Goal: Information Seeking & Learning: Check status

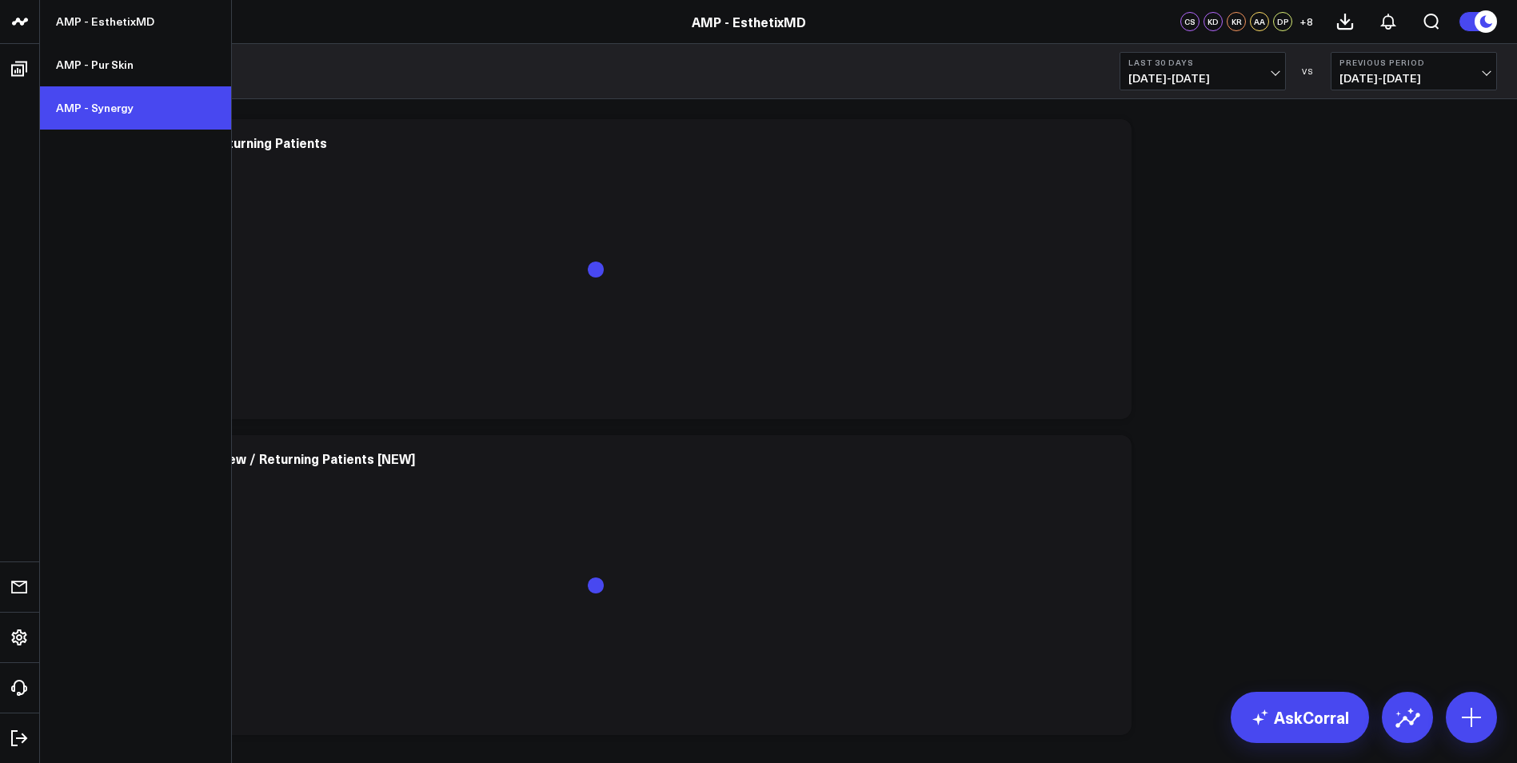
click at [119, 102] on link "AMP - Synergy" at bounding box center [135, 107] width 191 height 43
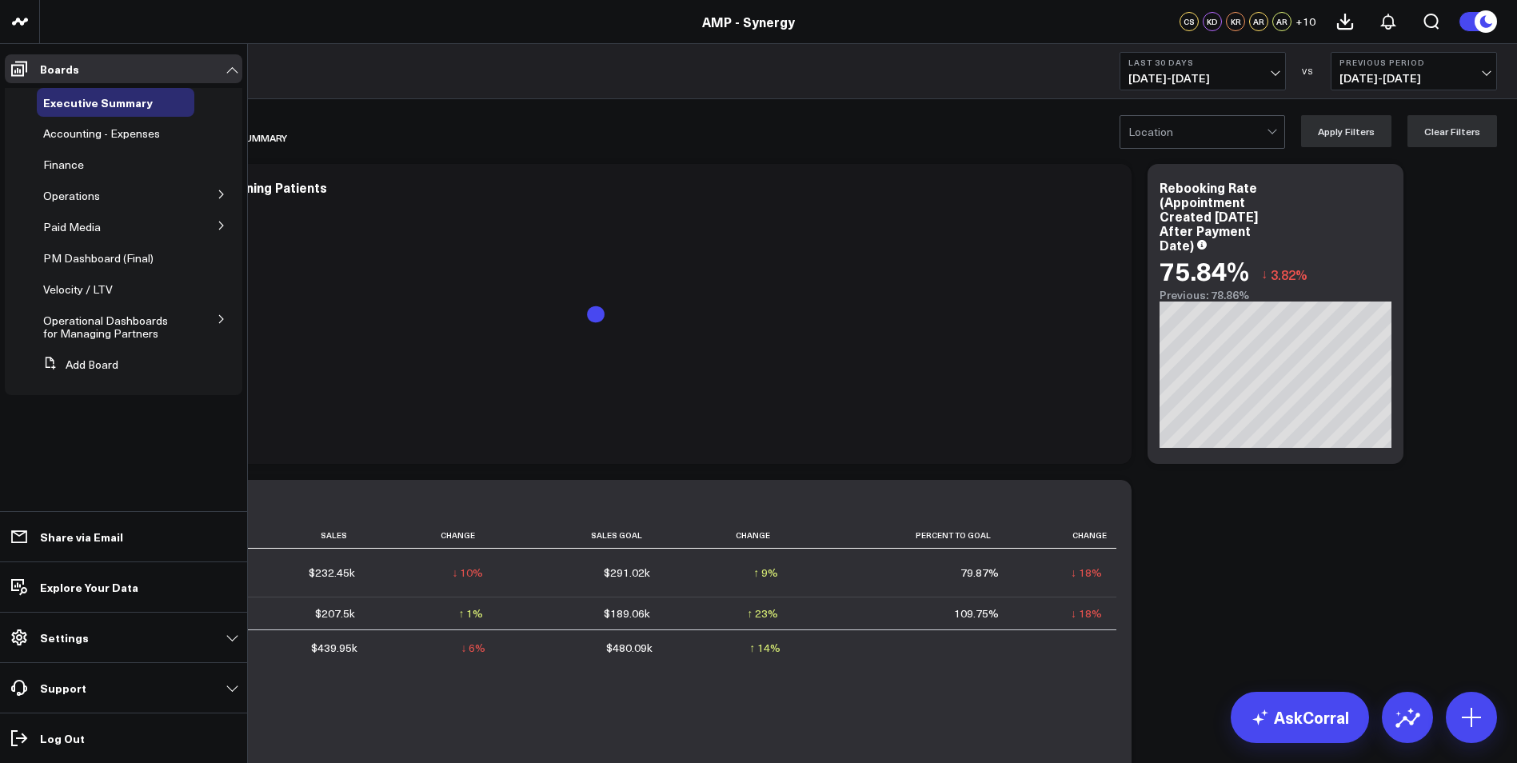
click at [218, 189] on button at bounding box center [222, 193] width 42 height 24
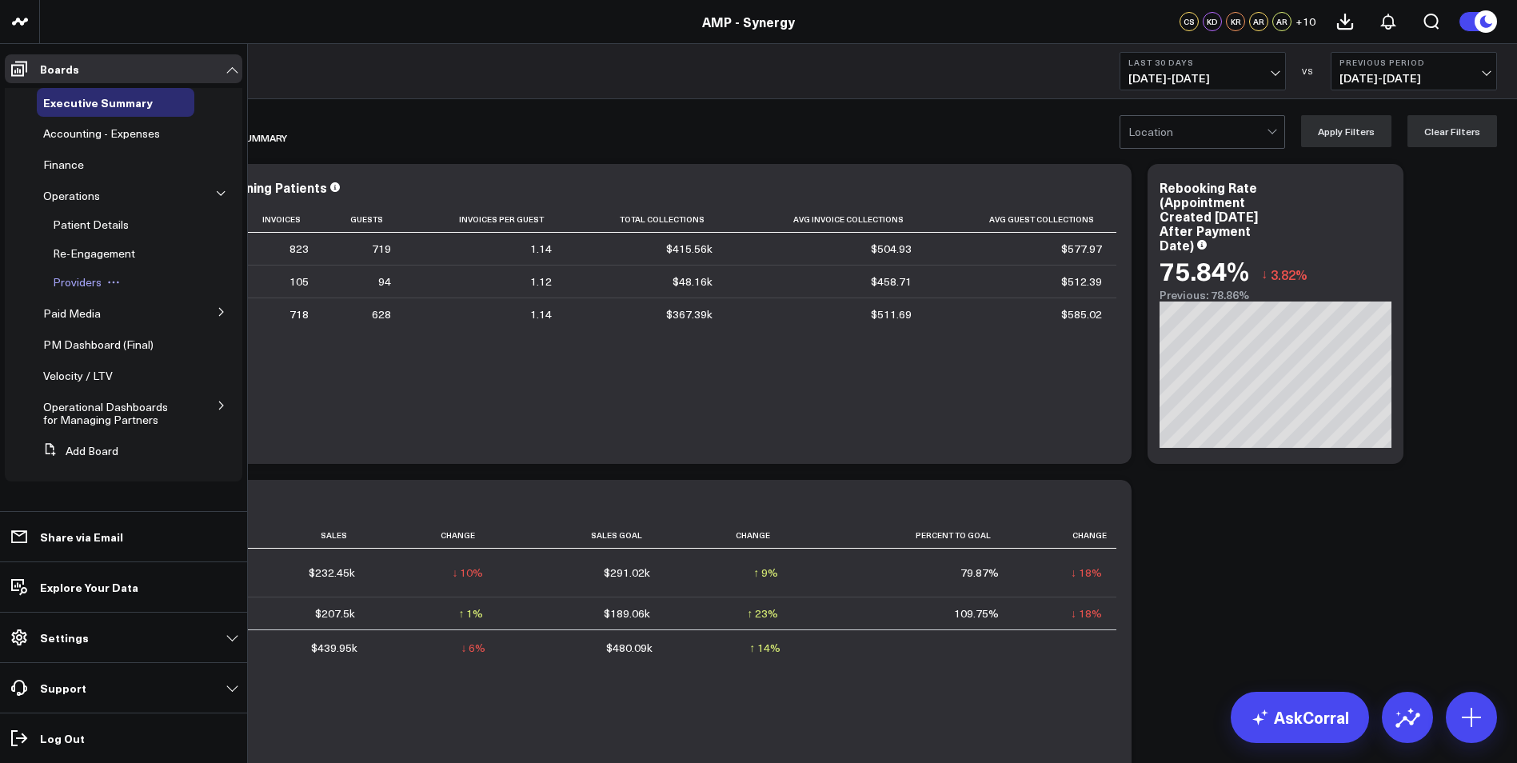
click at [70, 282] on span "Providers" at bounding box center [77, 281] width 49 height 15
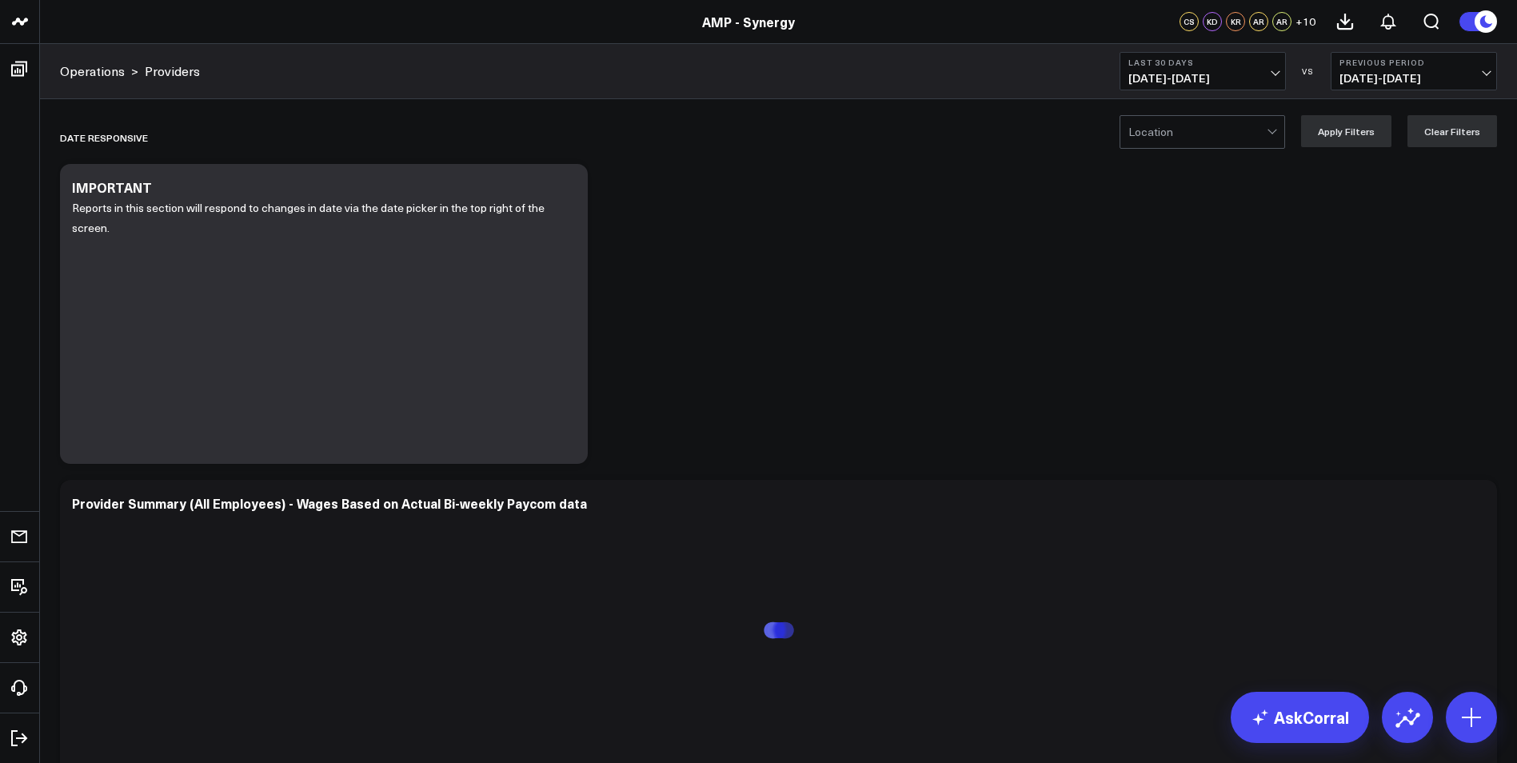
click at [1268, 70] on button "Last 30 Days 08/17/25 - 09/15/25" at bounding box center [1202, 71] width 166 height 38
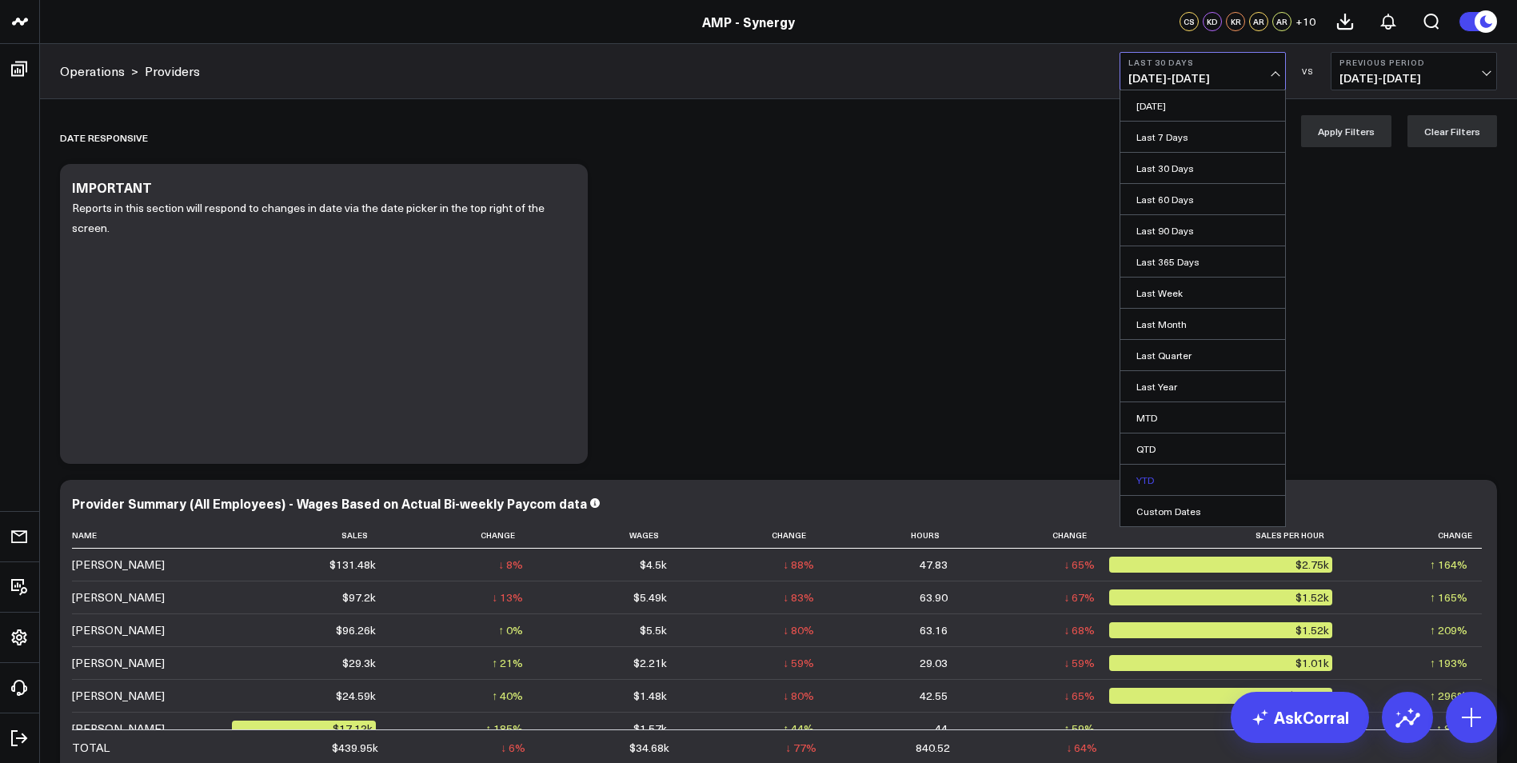
click at [1143, 476] on link "YTD" at bounding box center [1202, 480] width 165 height 30
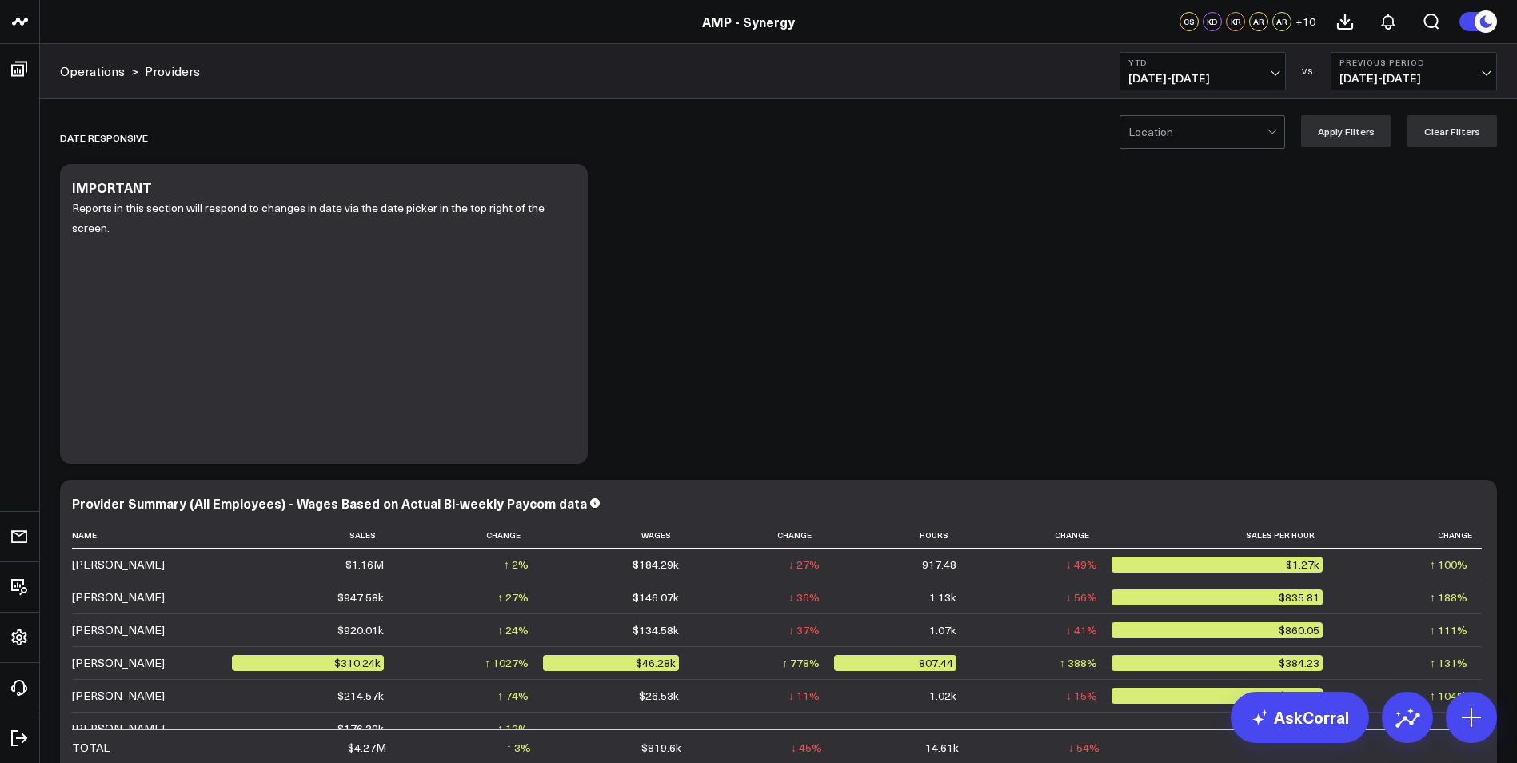
click at [1275, 131] on div at bounding box center [1271, 130] width 9 height 9
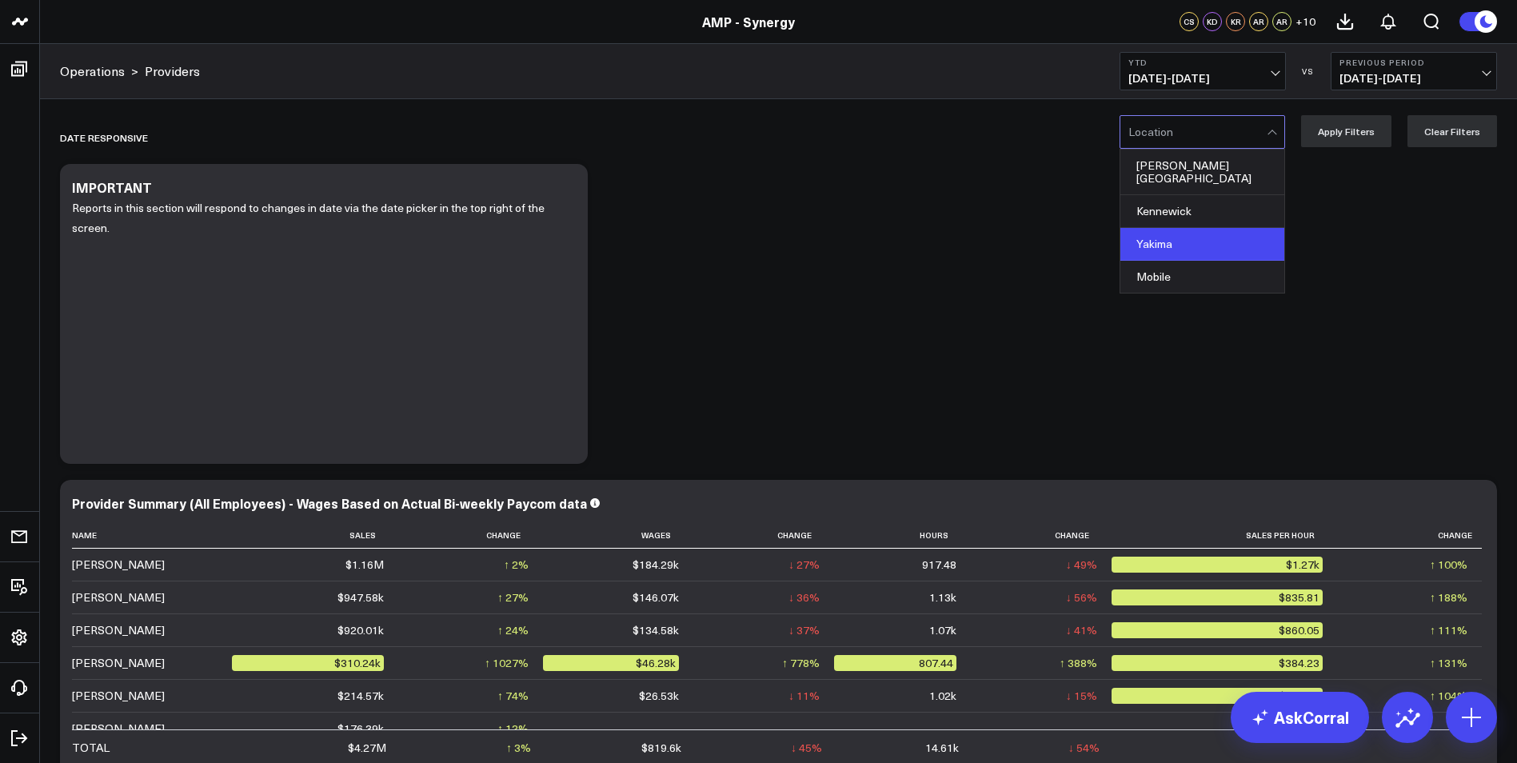
click at [1214, 233] on div "Yakima" at bounding box center [1202, 244] width 164 height 33
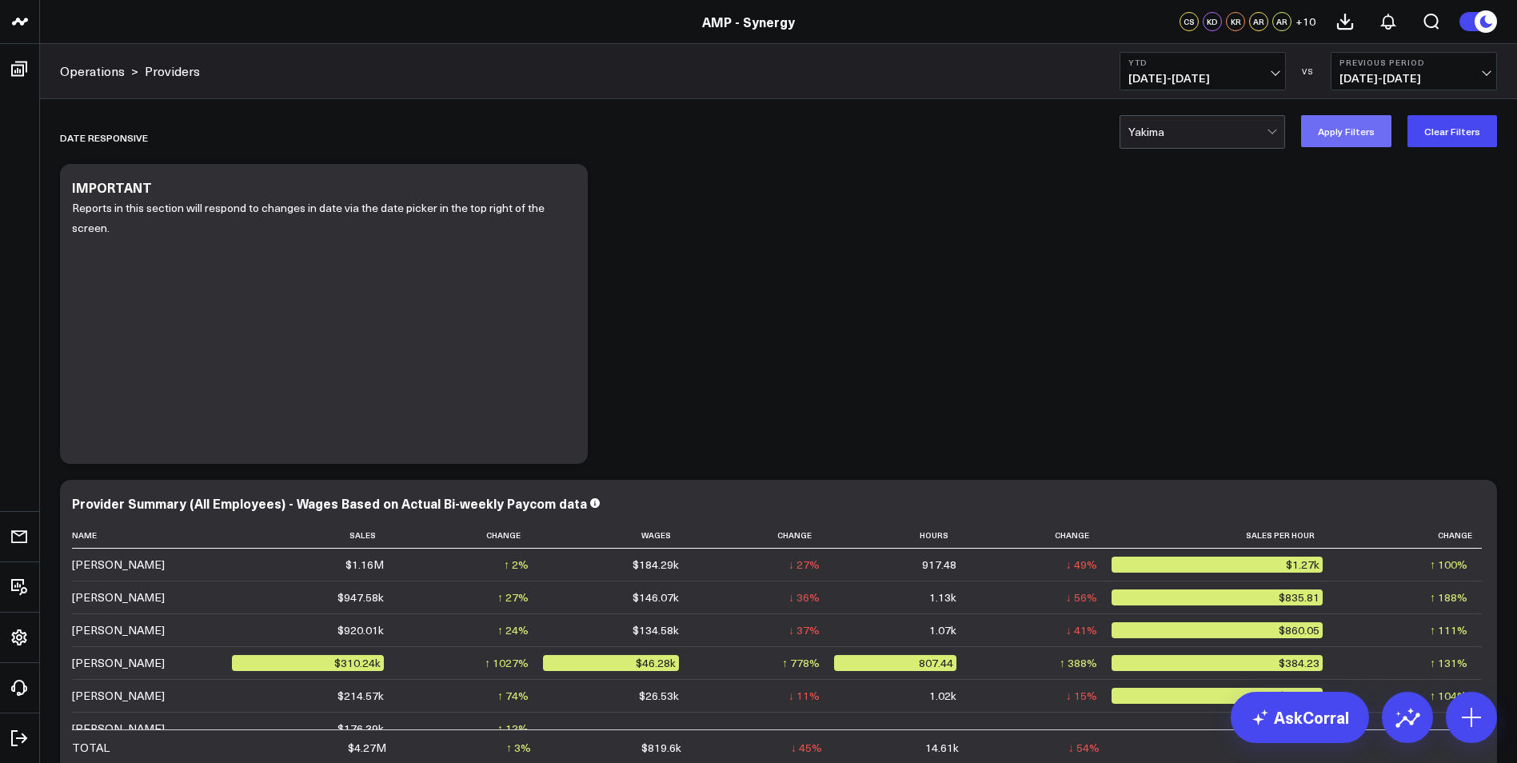
click at [1364, 146] on button "Apply Filters" at bounding box center [1346, 131] width 90 height 32
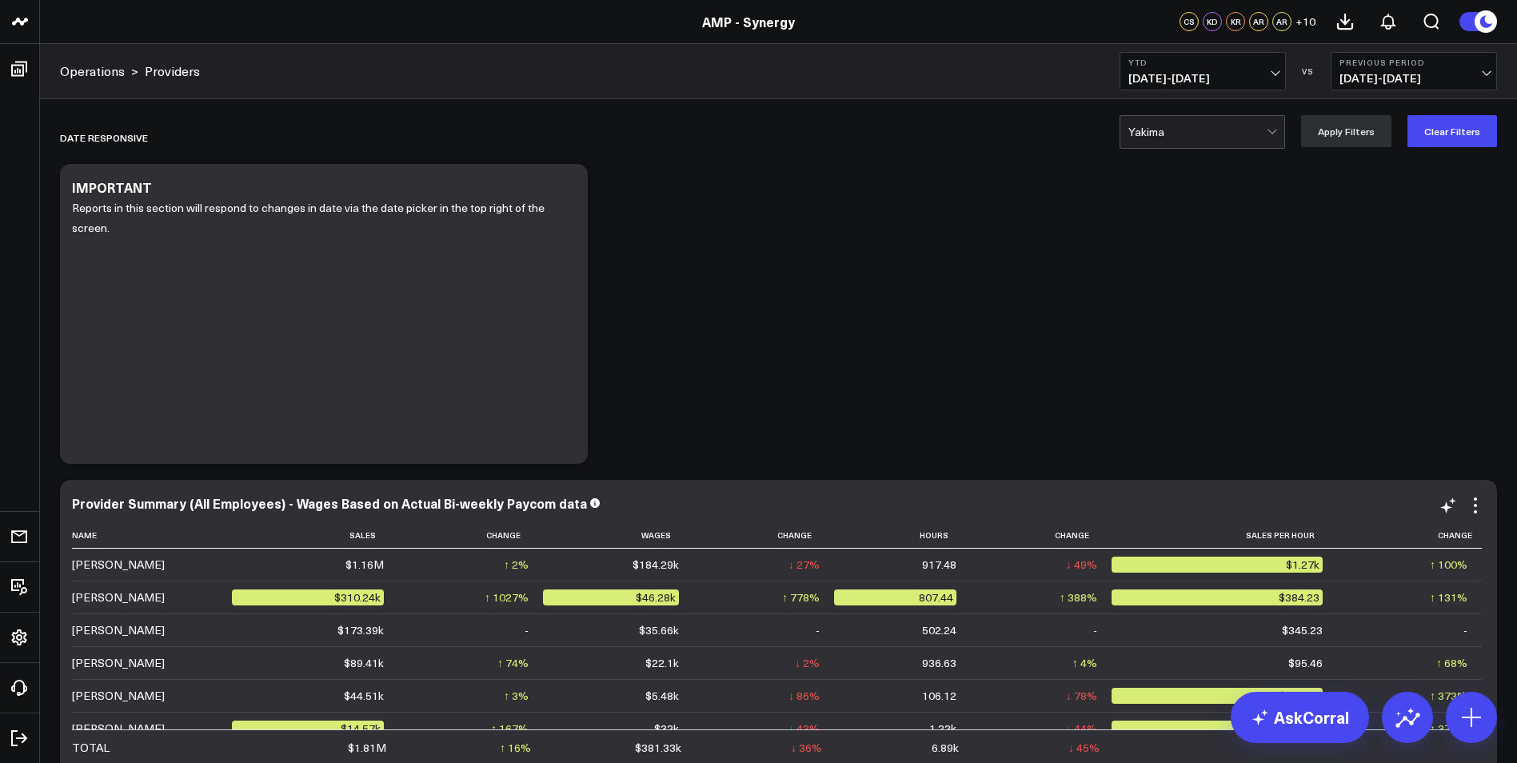
click at [377, 569] on div "$1.16M" at bounding box center [364, 564] width 38 height 16
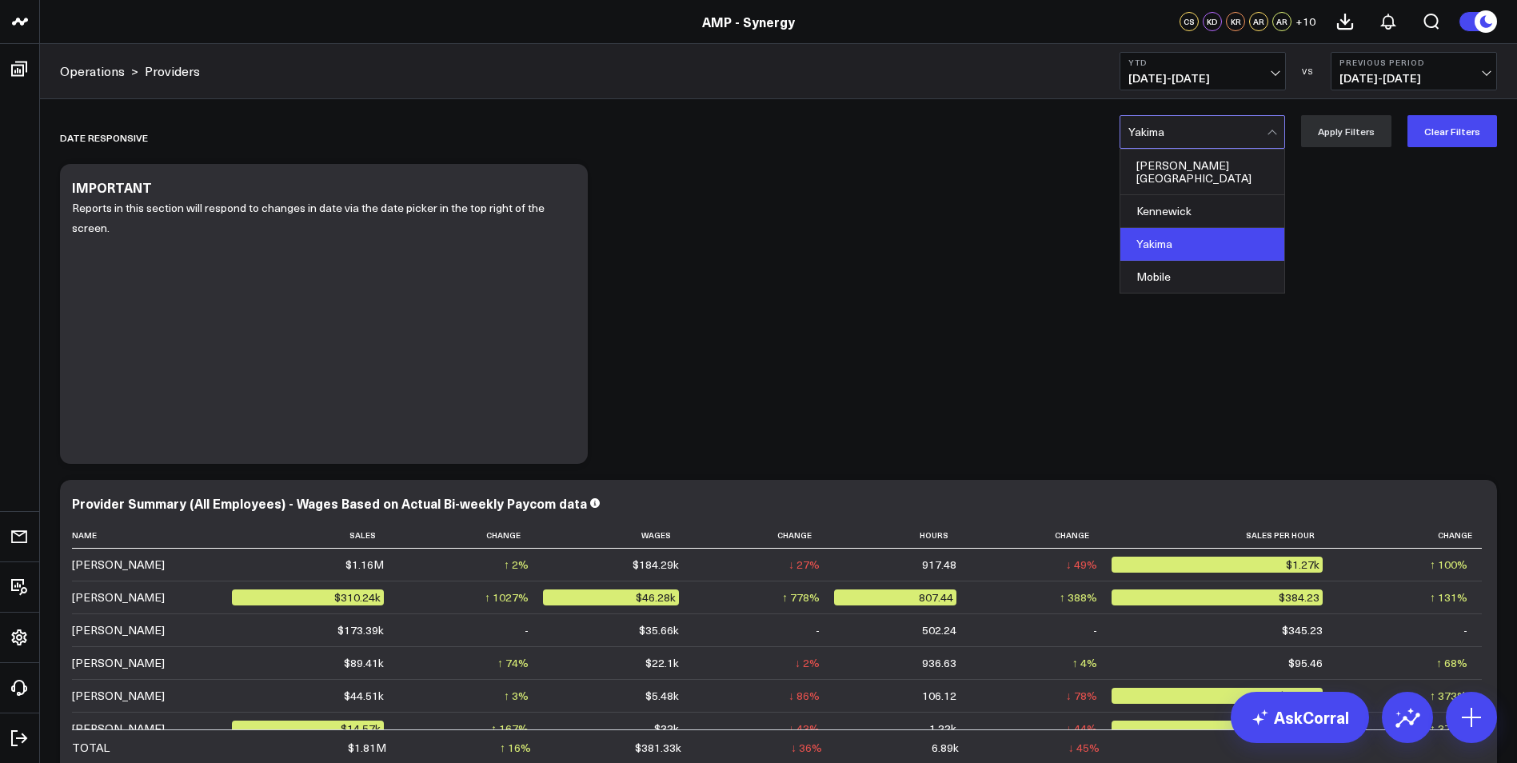
click at [1232, 130] on div at bounding box center [1197, 132] width 138 height 32
click at [1200, 195] on div "Kennewick" at bounding box center [1202, 211] width 164 height 33
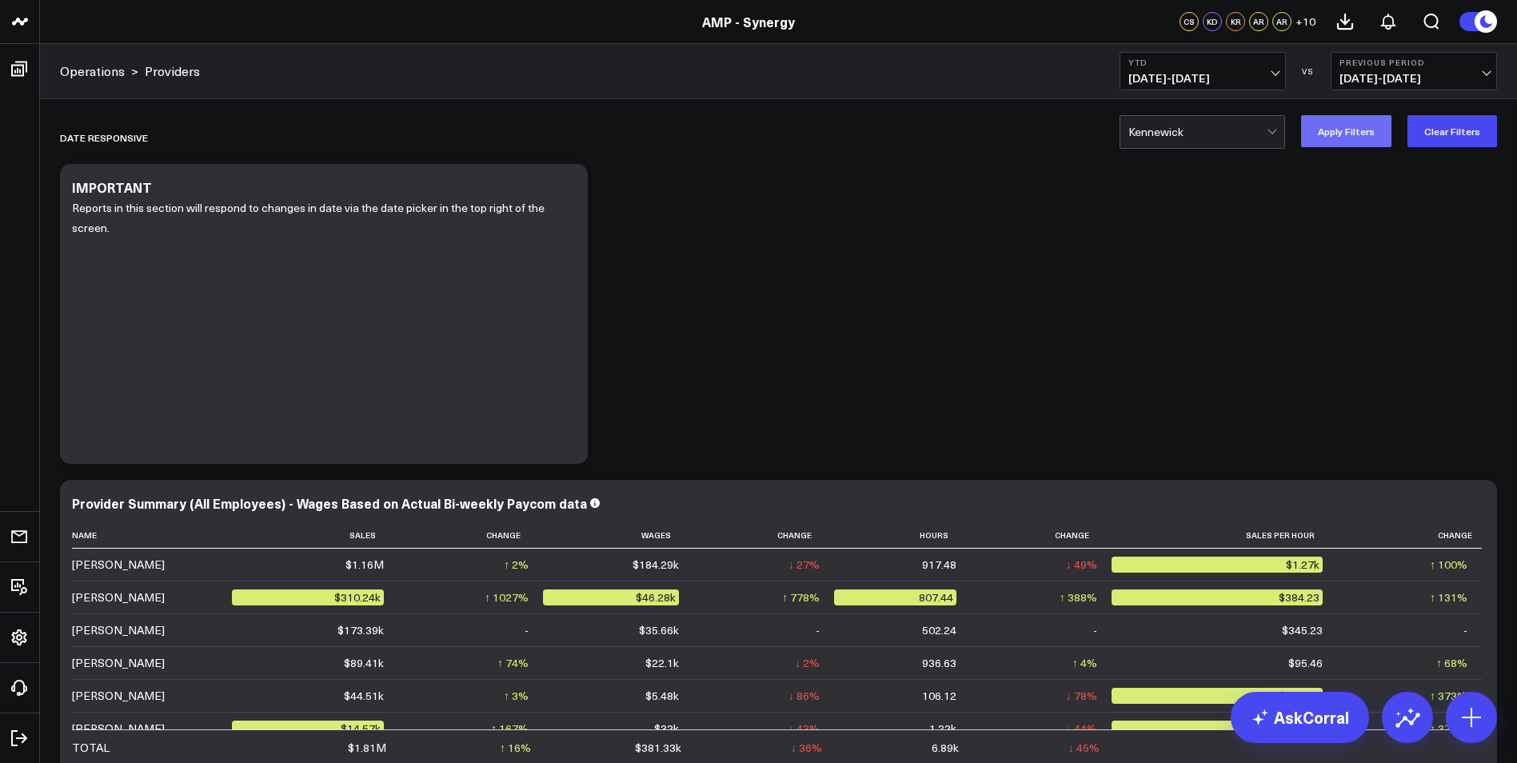
click at [1340, 119] on button "Apply Filters" at bounding box center [1346, 131] width 90 height 32
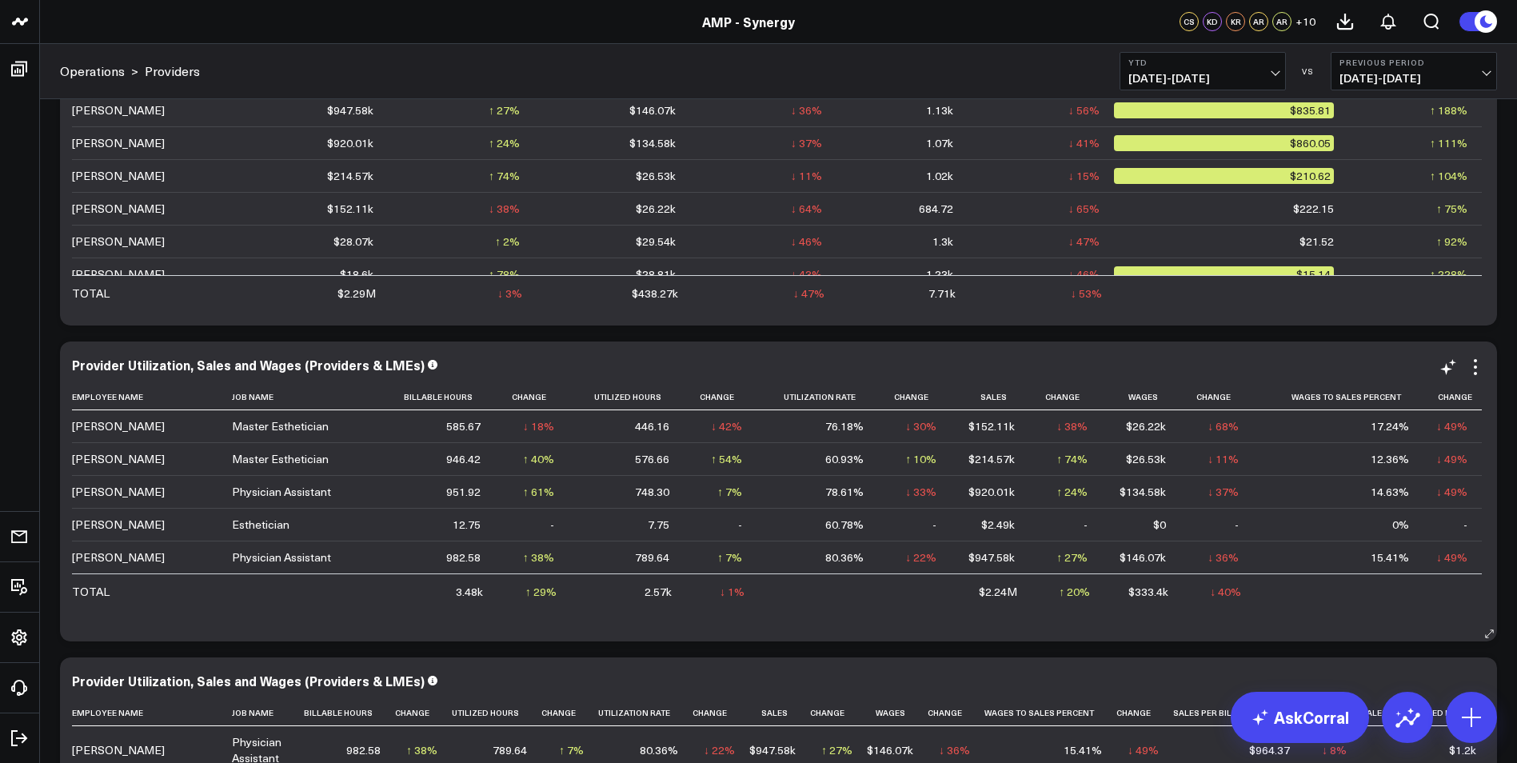
scroll to position [480, 0]
